Goal: Task Accomplishment & Management: Use online tool/utility

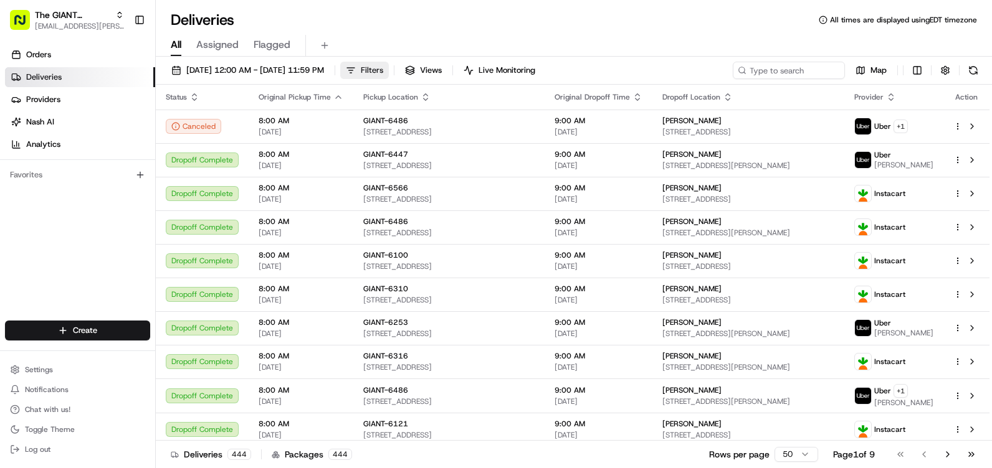
click at [389, 69] on button "Filters" at bounding box center [364, 70] width 49 height 17
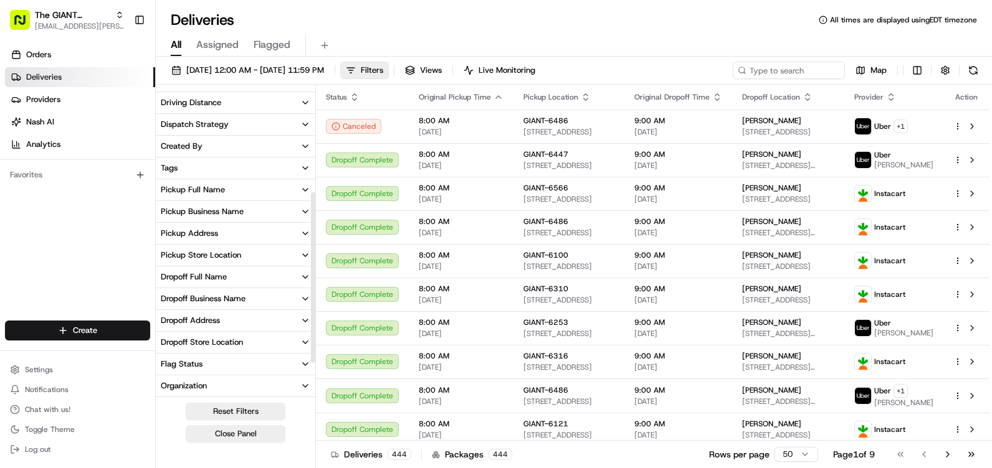
scroll to position [255, 0]
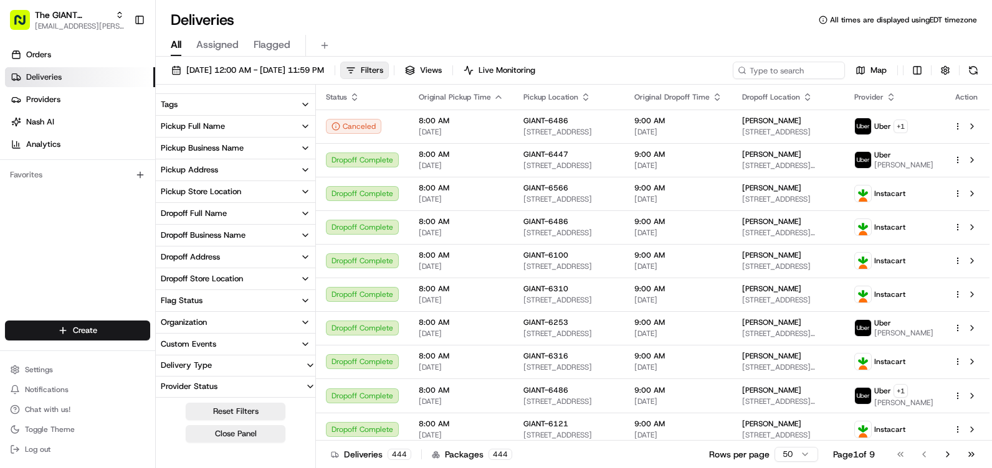
click at [268, 199] on button "Pickup Store Location" at bounding box center [235, 191] width 159 height 21
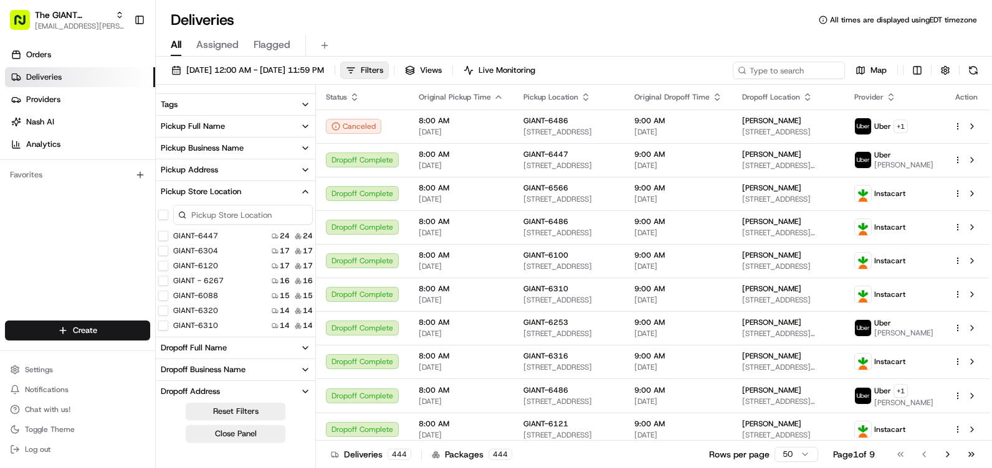
click at [240, 219] on input at bounding box center [243, 215] width 140 height 20
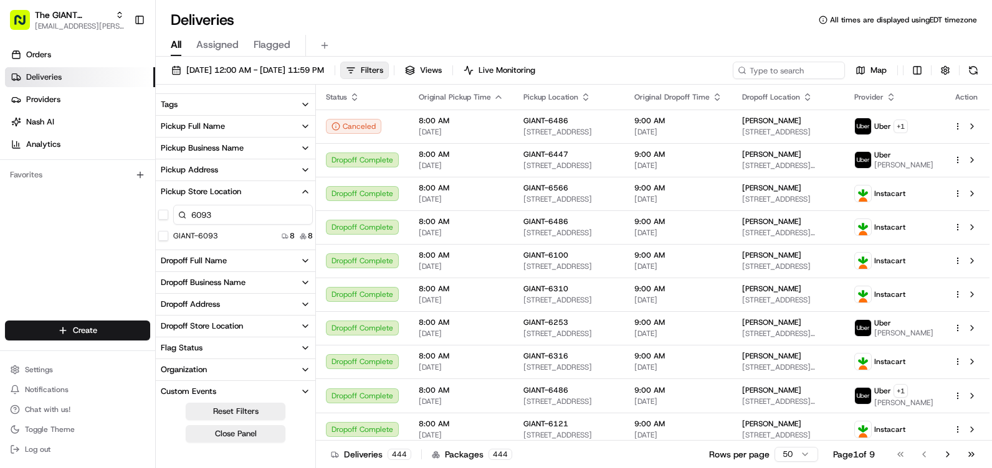
type input "6093"
click at [217, 230] on div "GIANT-6093 8 8" at bounding box center [235, 236] width 159 height 12
click at [212, 232] on label "GIANT-6093" at bounding box center [195, 236] width 45 height 10
click at [168, 232] on button "GIANT-6093" at bounding box center [163, 236] width 10 height 10
